Goal: Information Seeking & Learning: Check status

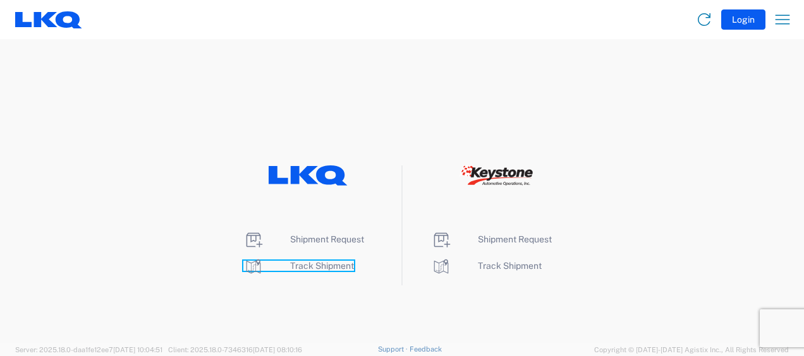
click at [325, 265] on span "Track Shipment" at bounding box center [322, 266] width 64 height 10
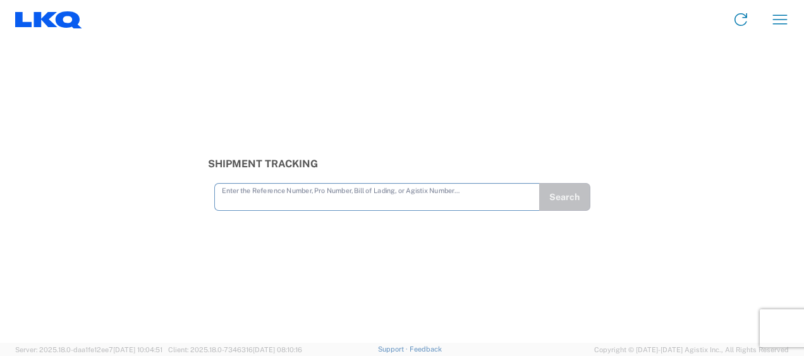
click at [358, 200] on input "text" at bounding box center [377, 196] width 310 height 22
type input "56668520"
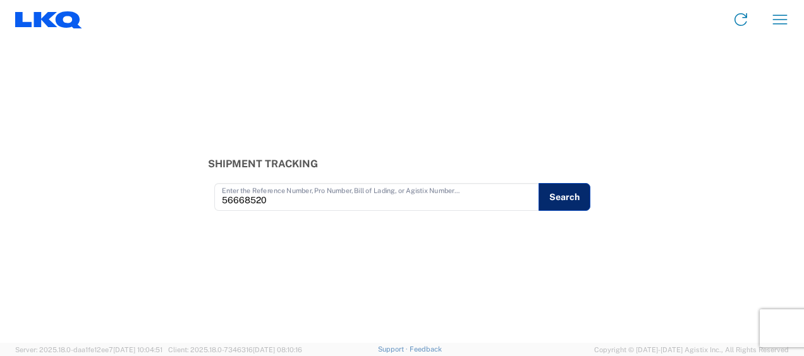
click at [567, 192] on button "Search" at bounding box center [564, 197] width 52 height 28
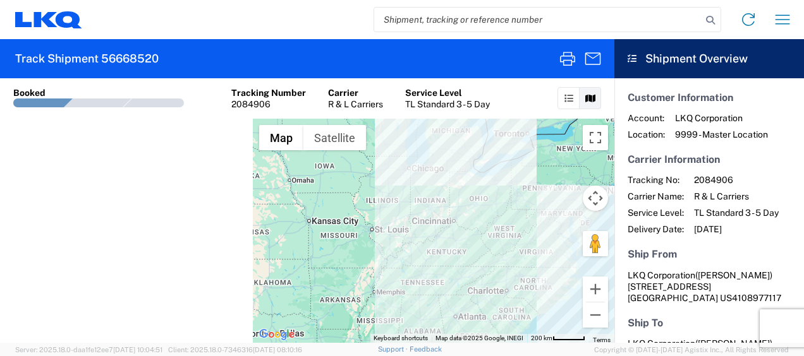
click at [248, 105] on div "2084906" at bounding box center [268, 104] width 75 height 11
copy div "2084906"
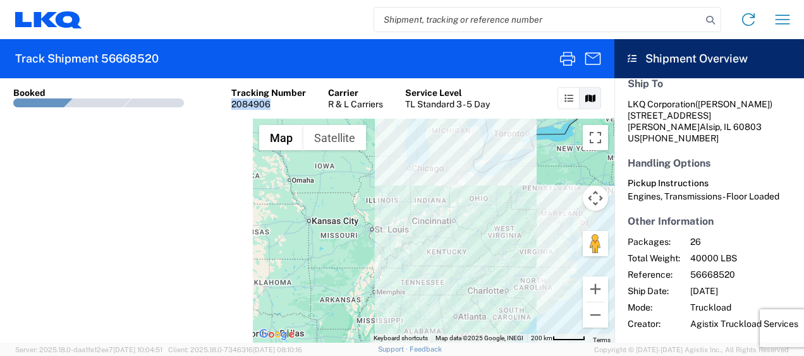
scroll to position [249, 0]
click at [725, 269] on span "56668520" at bounding box center [744, 274] width 108 height 11
copy span "56668520"
click at [160, 274] on agx-shipment-transit-statuses-widget at bounding box center [126, 231] width 253 height 224
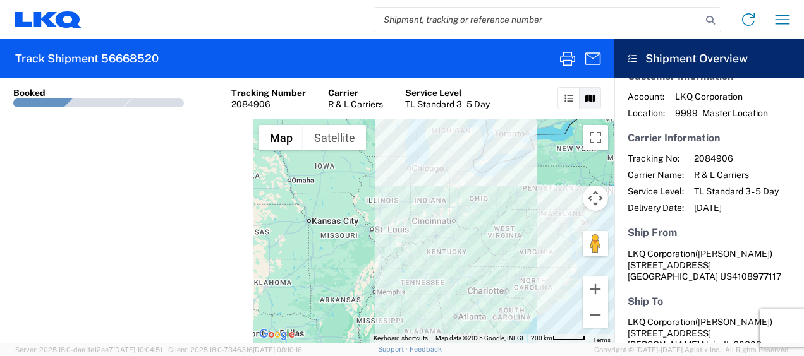
scroll to position [0, 0]
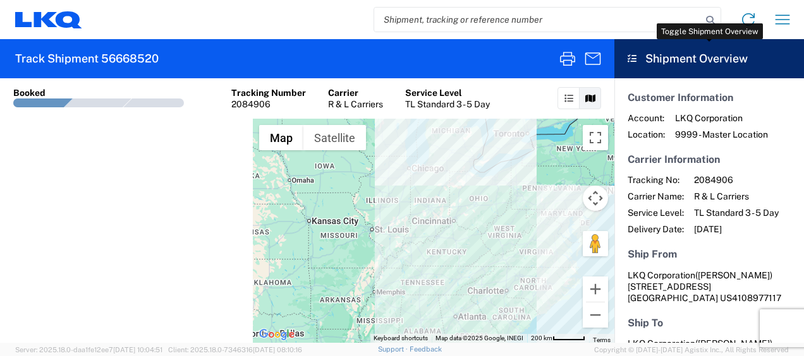
click at [689, 59] on header "Shipment Overview" at bounding box center [709, 58] width 190 height 39
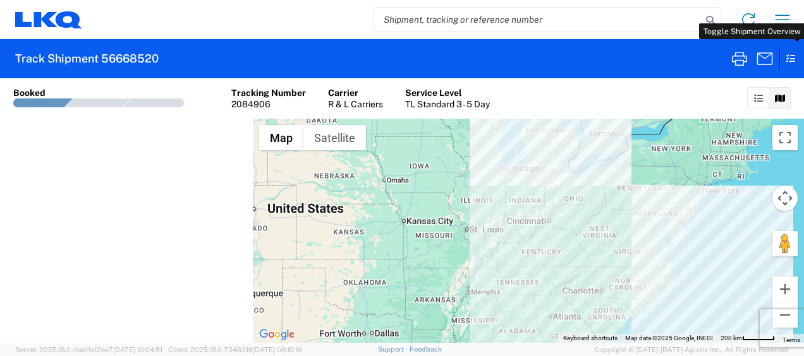
click at [787, 57] on icon at bounding box center [787, 59] width 16 height 22
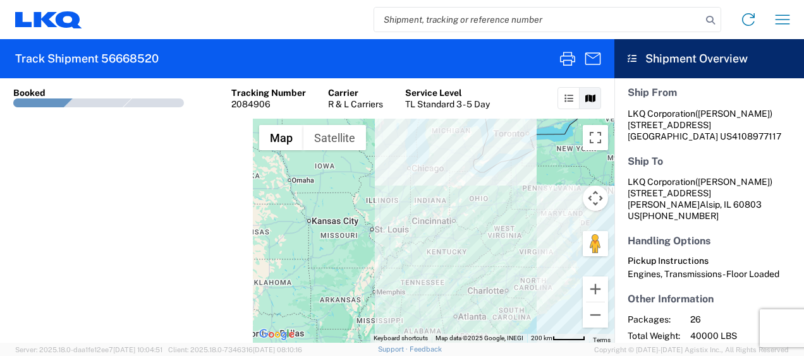
scroll to position [249, 0]
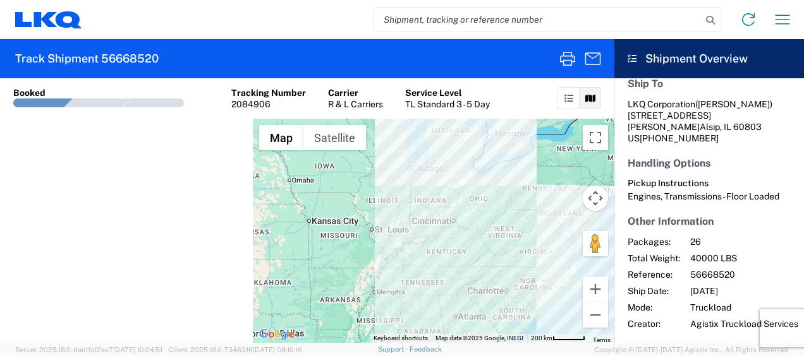
click at [571, 102] on link at bounding box center [568, 98] width 22 height 22
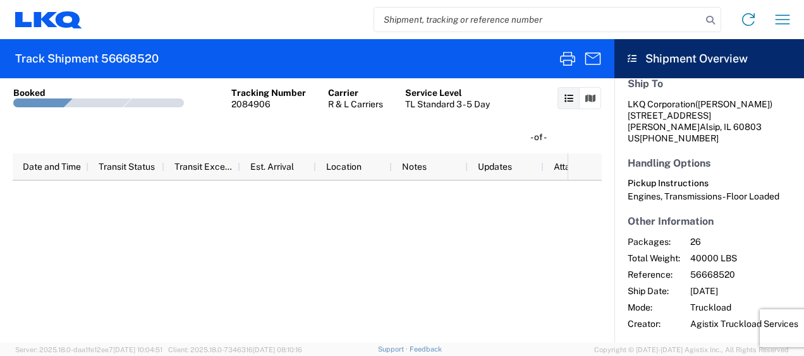
click at [567, 98] on icon at bounding box center [568, 98] width 9 height 9
click at [592, 98] on icon at bounding box center [590, 98] width 10 height 9
